Goal: Information Seeking & Learning: Learn about a topic

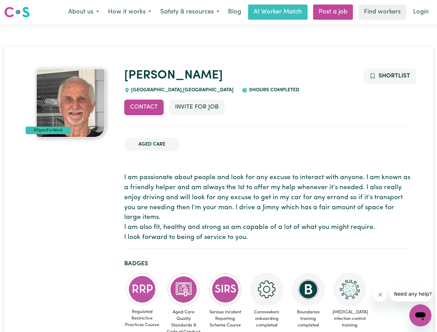
click at [83, 12] on button "About us" at bounding box center [84, 12] width 40 height 15
click at [129, 12] on button "How it works" at bounding box center [130, 12] width 52 height 15
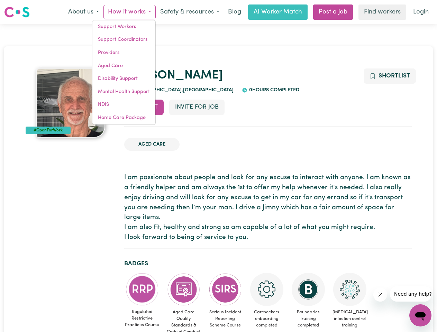
click at [189, 12] on button "Safety & resources" at bounding box center [190, 12] width 68 height 15
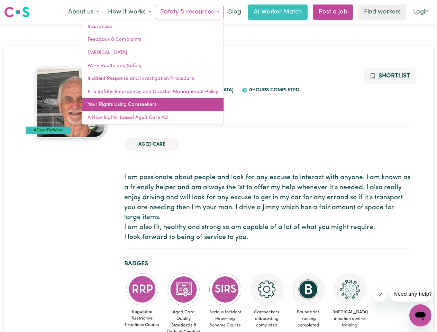
click at [144, 107] on link "Your Rights Using Careseekers" at bounding box center [153, 104] width 142 height 13
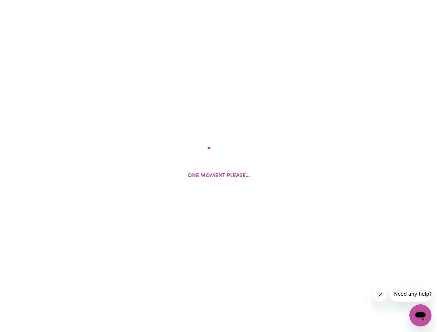
click at [197, 0] on html "One moment please..." at bounding box center [218, 0] width 437 height 0
click at [389, 0] on html at bounding box center [218, 0] width 437 height 0
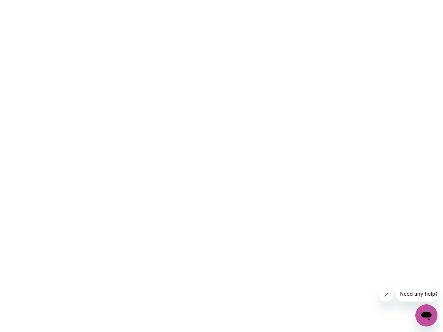
click at [142, 0] on html at bounding box center [221, 0] width 443 height 0
click at [184, 0] on html at bounding box center [221, 0] width 443 height 0
